Goal: Task Accomplishment & Management: Manage account settings

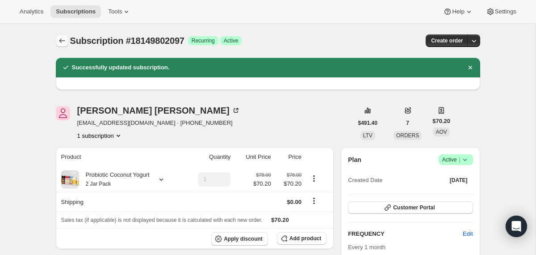
click at [67, 40] on button "Subscriptions" at bounding box center [62, 40] width 13 height 13
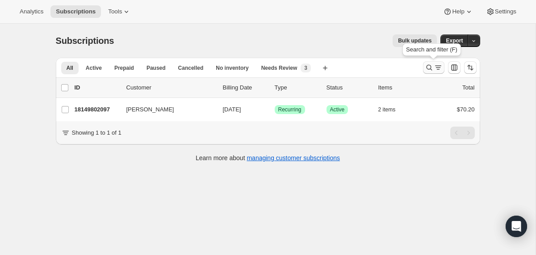
click at [426, 62] on button "Search and filter results" at bounding box center [433, 67] width 21 height 13
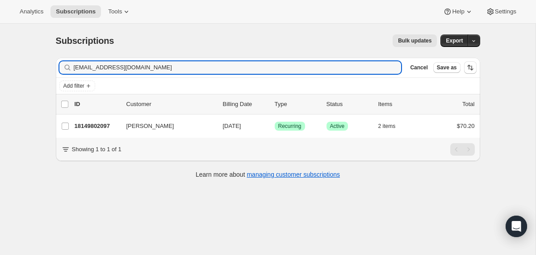
click at [302, 59] on div "Filter subscribers [EMAIL_ADDRESS][DOMAIN_NAME] Clear Cancel Save as" at bounding box center [268, 68] width 424 height 20
click at [302, 65] on input "[EMAIL_ADDRESS][DOMAIN_NAME]" at bounding box center [230, 67] width 312 height 13
paste input "[PERSON_NAME]"
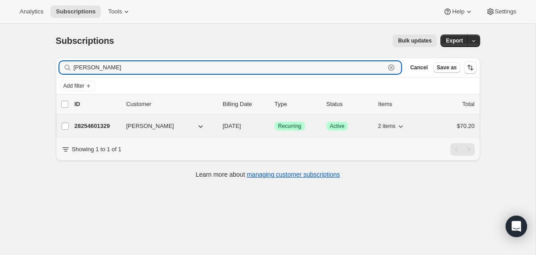
type input "[PERSON_NAME]"
click at [217, 125] on div "28254601329 [PERSON_NAME] [DATE] Success Recurring Success Active 2 items $70.20" at bounding box center [275, 126] width 400 height 13
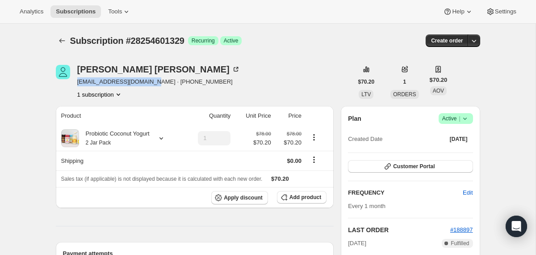
drag, startPoint x: 153, startPoint y: 82, endPoint x: 76, endPoint y: 81, distance: 76.9
click at [76, 81] on div "[PERSON_NAME] [EMAIL_ADDRESS][DOMAIN_NAME] · [PHONE_NUMBER] 1 subscription" at bounding box center [204, 82] width 297 height 34
copy span "[EMAIL_ADDRESS][DOMAIN_NAME]"
click at [467, 120] on icon at bounding box center [465, 118] width 9 height 9
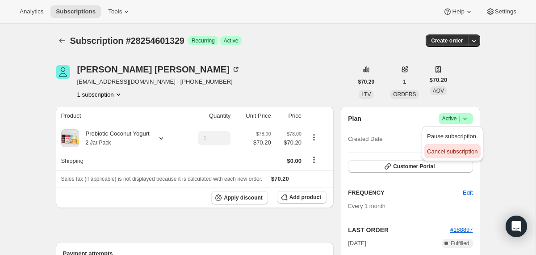
click at [445, 151] on span "Cancel subscription" at bounding box center [452, 151] width 50 height 7
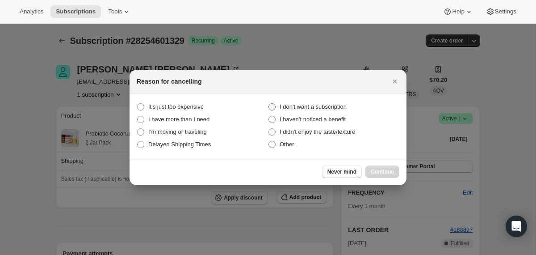
click at [319, 106] on span "I don't want a subscription" at bounding box center [313, 106] width 67 height 7
click at [269, 104] on subscription "I don't want a subscription" at bounding box center [269, 103] width 0 height 0
radio subscription "true"
click at [379, 169] on span "Continue" at bounding box center [382, 171] width 23 height 7
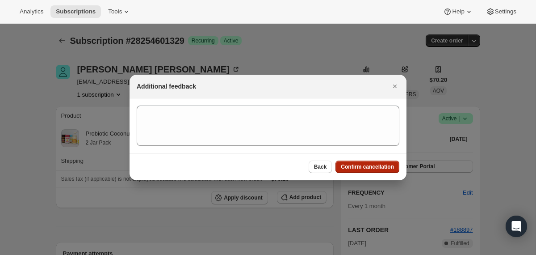
click at [379, 169] on span "Confirm cancellation" at bounding box center [367, 166] width 53 height 7
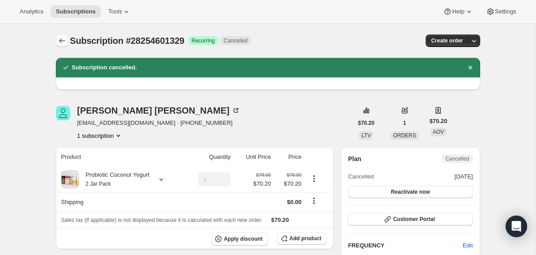
click at [63, 34] on button "Subscriptions" at bounding box center [62, 40] width 13 height 13
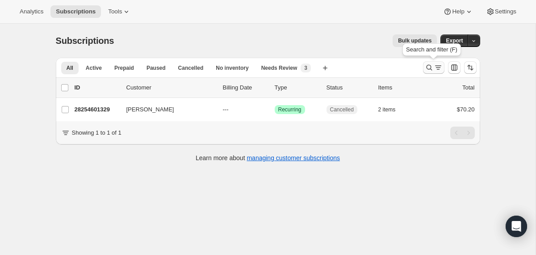
click at [428, 67] on icon "Search and filter results" at bounding box center [429, 67] width 9 height 9
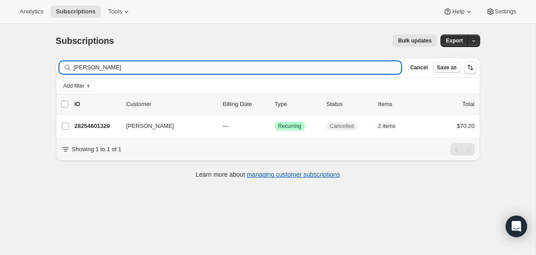
click at [311, 69] on input "[PERSON_NAME]" at bounding box center [238, 67] width 328 height 13
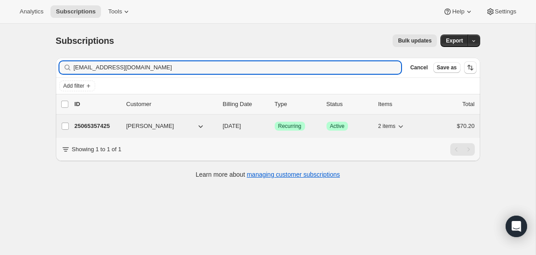
type input "[EMAIL_ADDRESS][DOMAIN_NAME]"
click at [215, 126] on div "[PERSON_NAME]" at bounding box center [170, 126] width 89 height 9
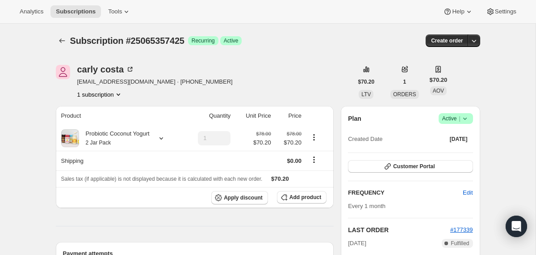
click at [469, 122] on icon at bounding box center [465, 118] width 9 height 9
click at [460, 153] on span "Cancel subscription" at bounding box center [452, 151] width 50 height 7
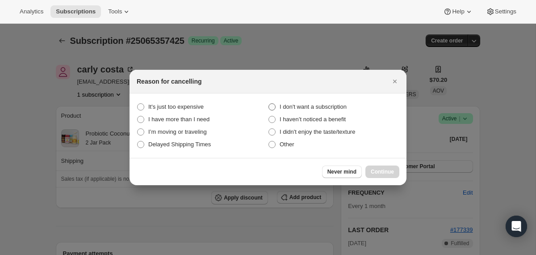
click at [327, 108] on span "I don't want a subscription" at bounding box center [313, 106] width 67 height 7
click at [269, 104] on subscription "I don't want a subscription" at bounding box center [269, 103] width 0 height 0
radio subscription "true"
click at [392, 169] on span "Continue" at bounding box center [382, 171] width 23 height 7
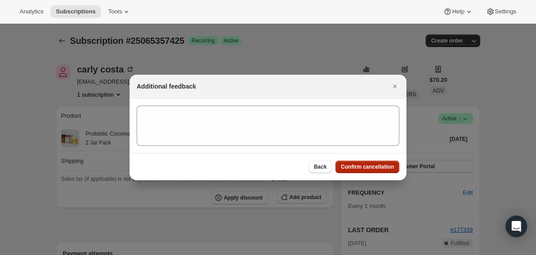
click at [392, 169] on span "Confirm cancellation" at bounding box center [367, 166] width 53 height 7
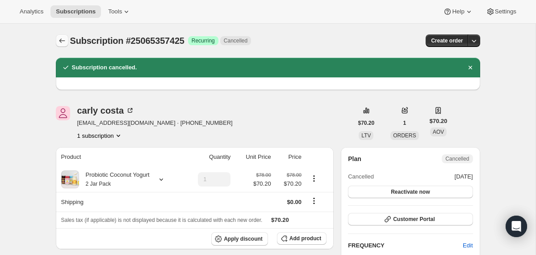
click at [62, 40] on icon "Subscriptions" at bounding box center [62, 40] width 9 height 9
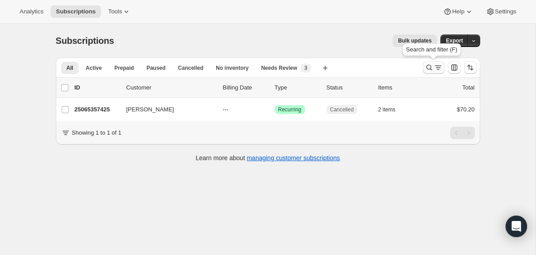
click at [426, 67] on icon "Search and filter results" at bounding box center [429, 67] width 9 height 9
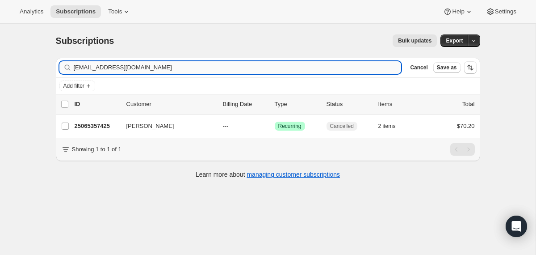
click at [298, 67] on input "[EMAIL_ADDRESS][DOMAIN_NAME]" at bounding box center [238, 67] width 328 height 13
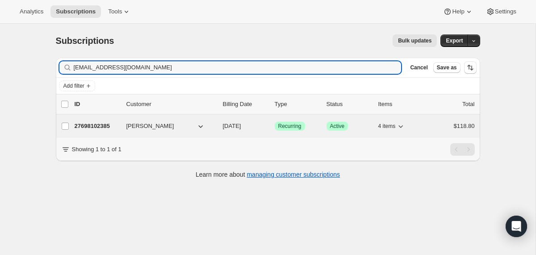
type input "[EMAIL_ADDRESS][DOMAIN_NAME]"
click at [215, 126] on div "[PERSON_NAME]" at bounding box center [170, 126] width 89 height 9
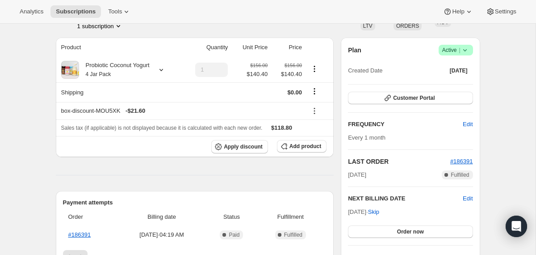
scroll to position [36, 0]
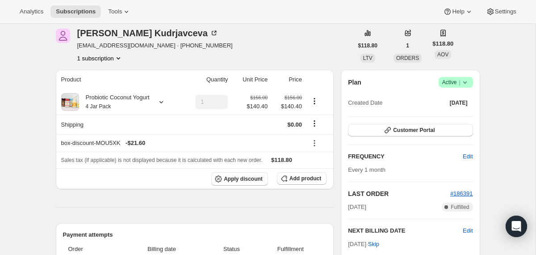
click at [122, 100] on div "Probiotic Coconut Yogurt 4 Jar Pack" at bounding box center [114, 102] width 71 height 18
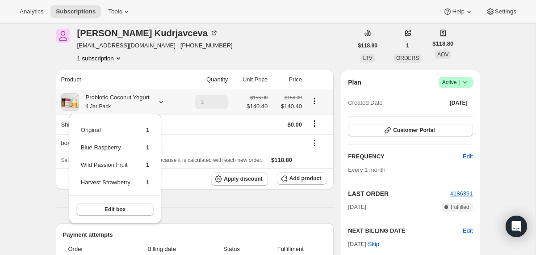
drag, startPoint x: 158, startPoint y: 185, endPoint x: 78, endPoint y: 129, distance: 97.5
click at [78, 129] on div "Original 1 Blue Raspberry 1 Wild Passion Fruit 1 Harvest Strawberry 1 Edit box" at bounding box center [115, 167] width 92 height 109
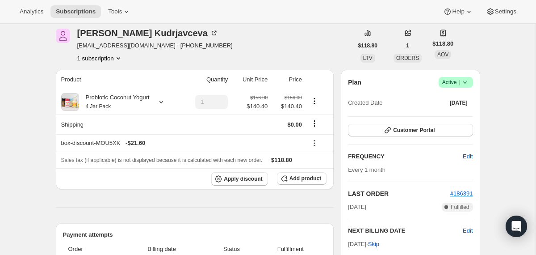
scroll to position [0, 0]
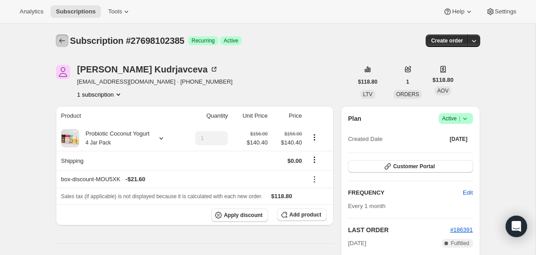
click at [61, 38] on icon "Subscriptions" at bounding box center [62, 40] width 9 height 9
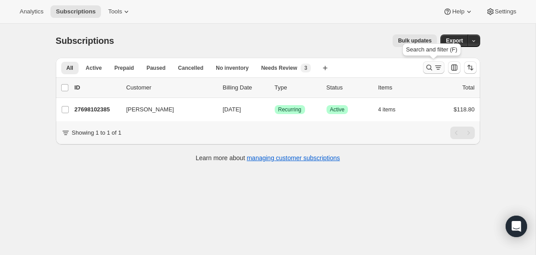
click at [433, 65] on icon "Search and filter results" at bounding box center [429, 67] width 9 height 9
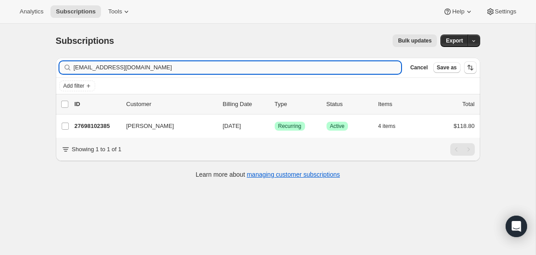
click at [290, 68] on input "[EMAIL_ADDRESS][DOMAIN_NAME]" at bounding box center [238, 67] width 328 height 13
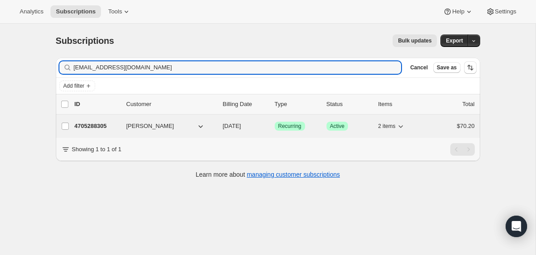
type input "[EMAIL_ADDRESS][DOMAIN_NAME]"
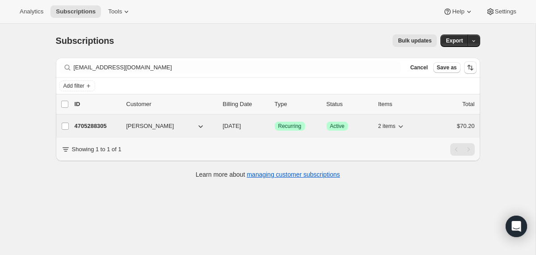
click at [224, 125] on span "[DATE]" at bounding box center [232, 125] width 18 height 7
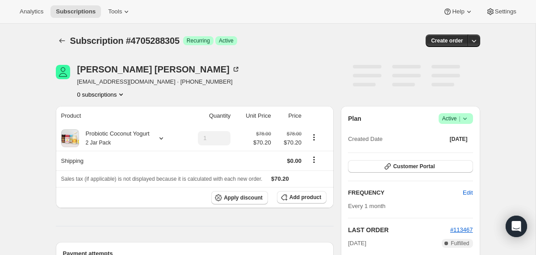
click at [466, 117] on icon at bounding box center [465, 118] width 9 height 9
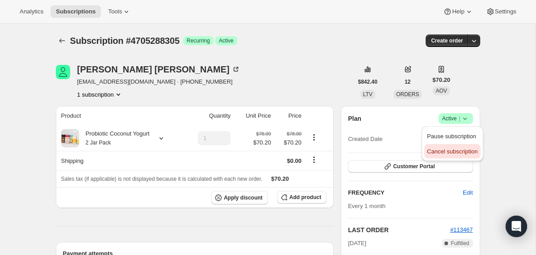
click at [438, 150] on span "Cancel subscription" at bounding box center [452, 151] width 50 height 7
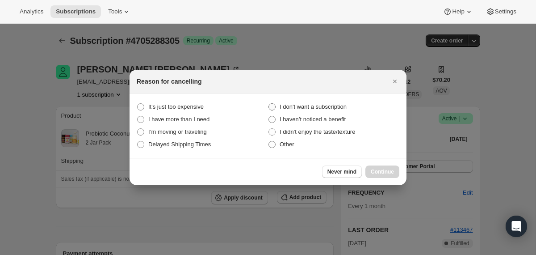
click at [319, 103] on span "I don't want a subscription" at bounding box center [313, 106] width 67 height 7
click at [269, 103] on subscription "I don't want a subscription" at bounding box center [269, 103] width 0 height 0
radio subscription "true"
click at [369, 168] on button "Continue" at bounding box center [382, 171] width 34 height 13
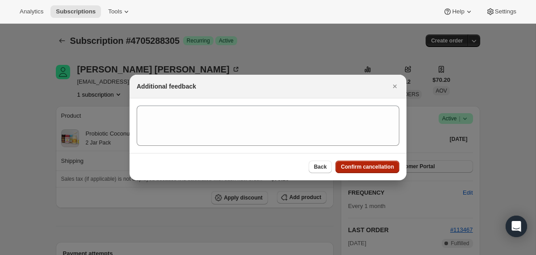
click at [369, 168] on span "Confirm cancellation" at bounding box center [367, 166] width 53 height 7
